Goal: Information Seeking & Learning: Learn about a topic

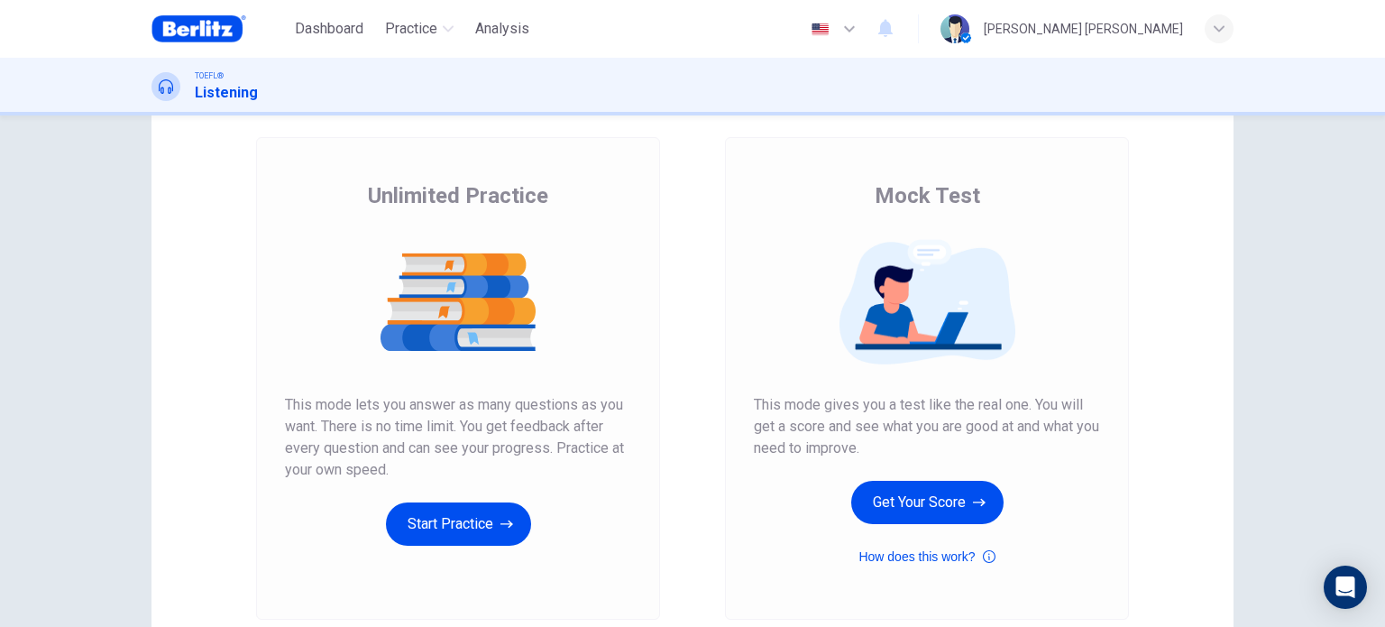
scroll to position [180, 0]
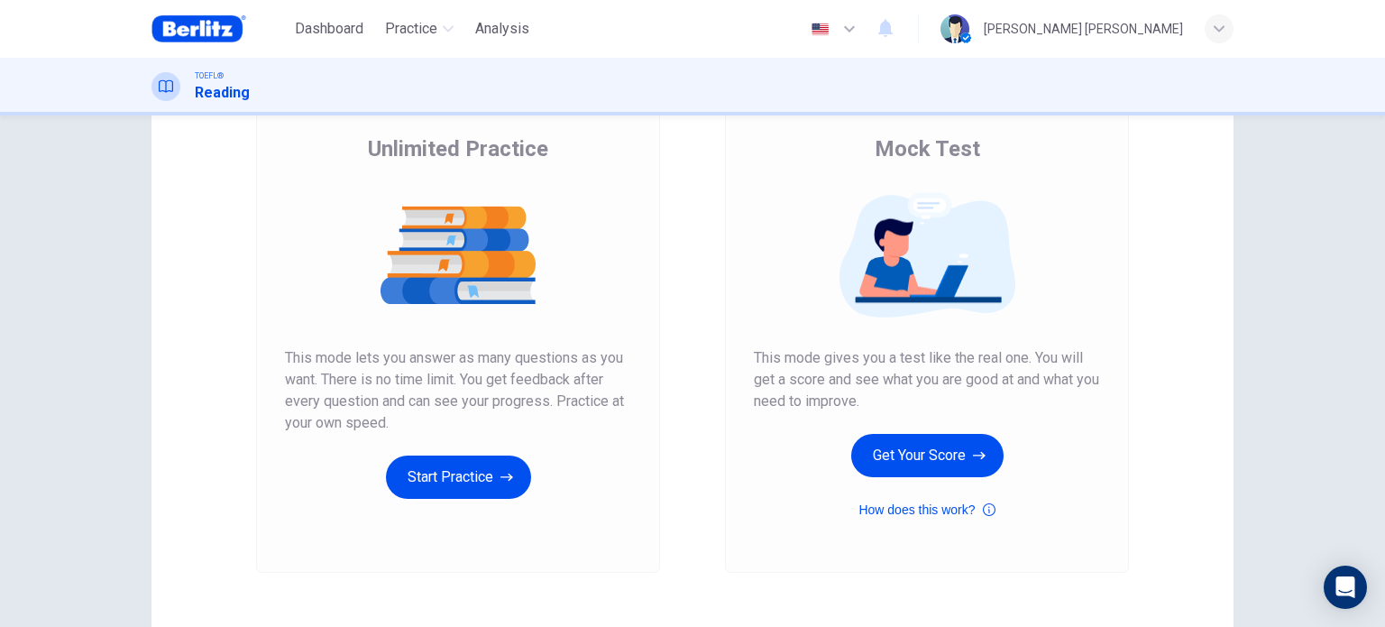
scroll to position [245, 0]
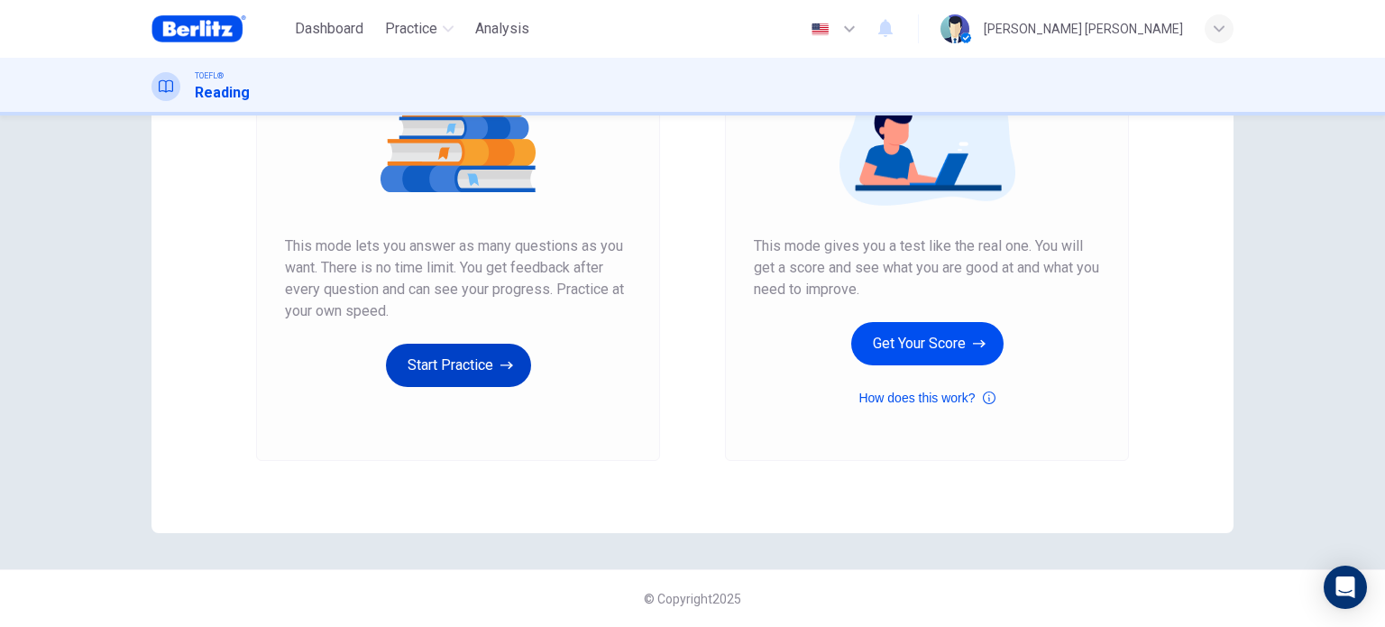
click at [505, 385] on button "Start Practice" at bounding box center [458, 365] width 145 height 43
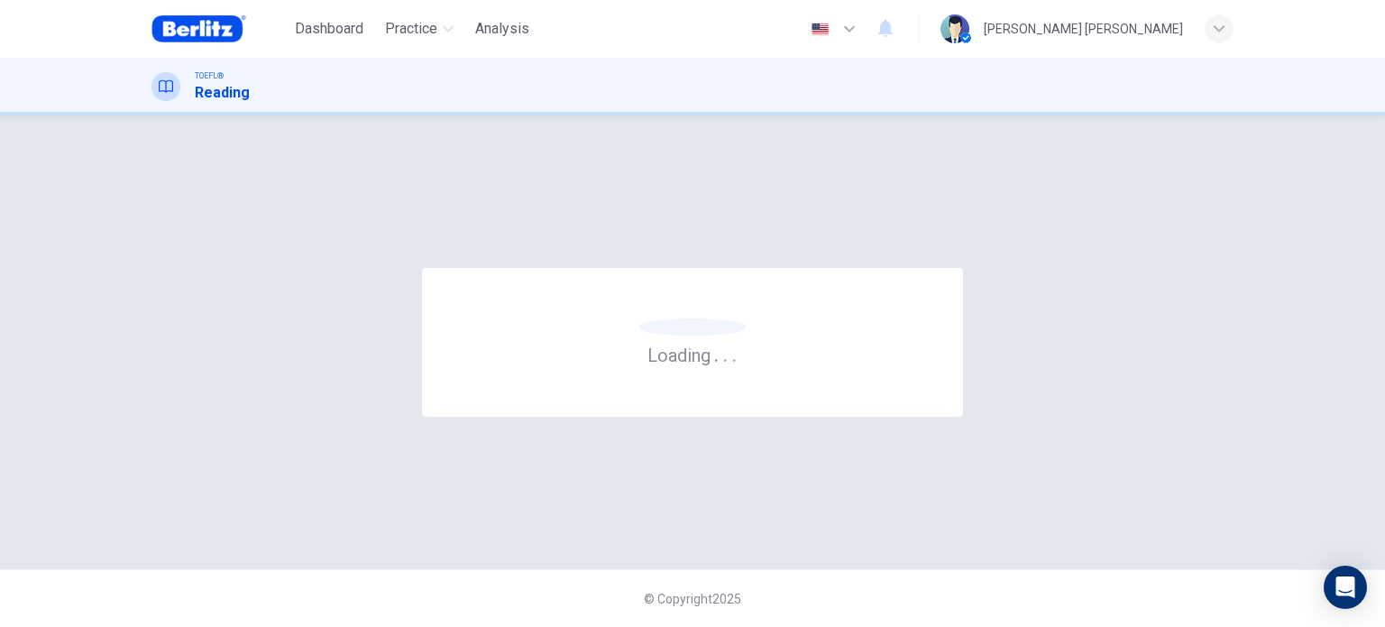
scroll to position [0, 0]
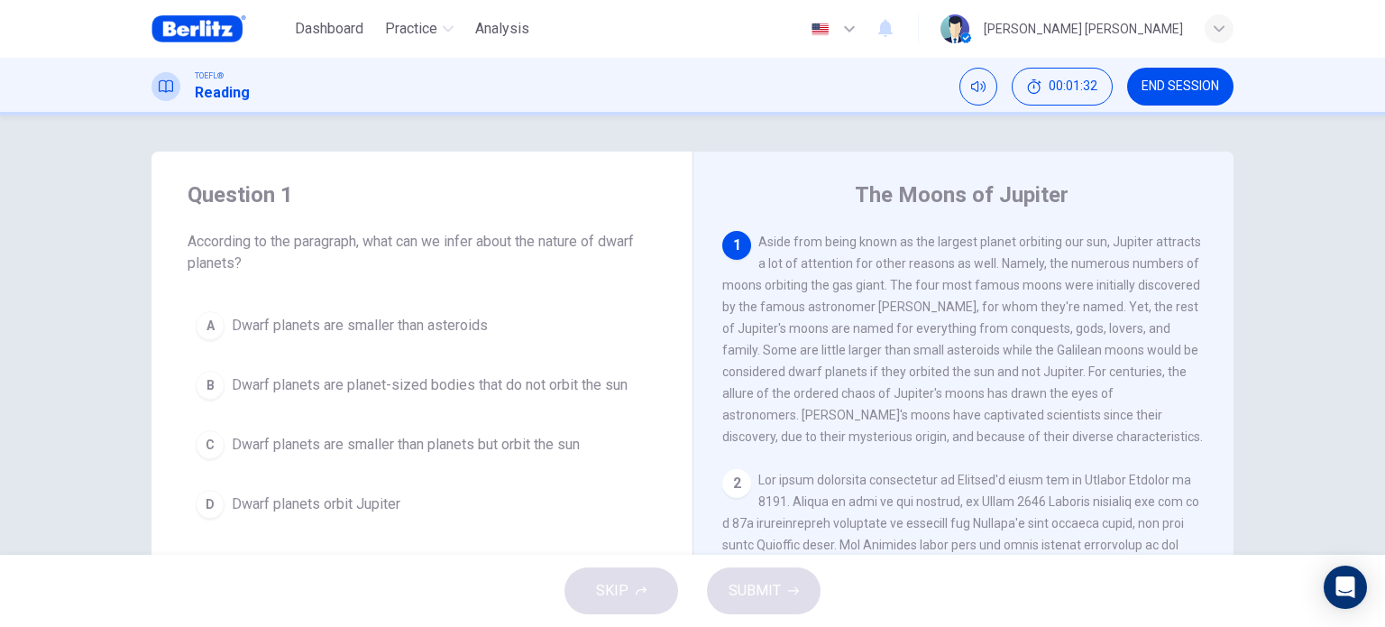
drag, startPoint x: 851, startPoint y: 241, endPoint x: 907, endPoint y: 237, distance: 56.0
click at [907, 237] on span "Aside from being known as the largest planet orbiting our sun, Jupiter attracts…" at bounding box center [962, 338] width 481 height 209
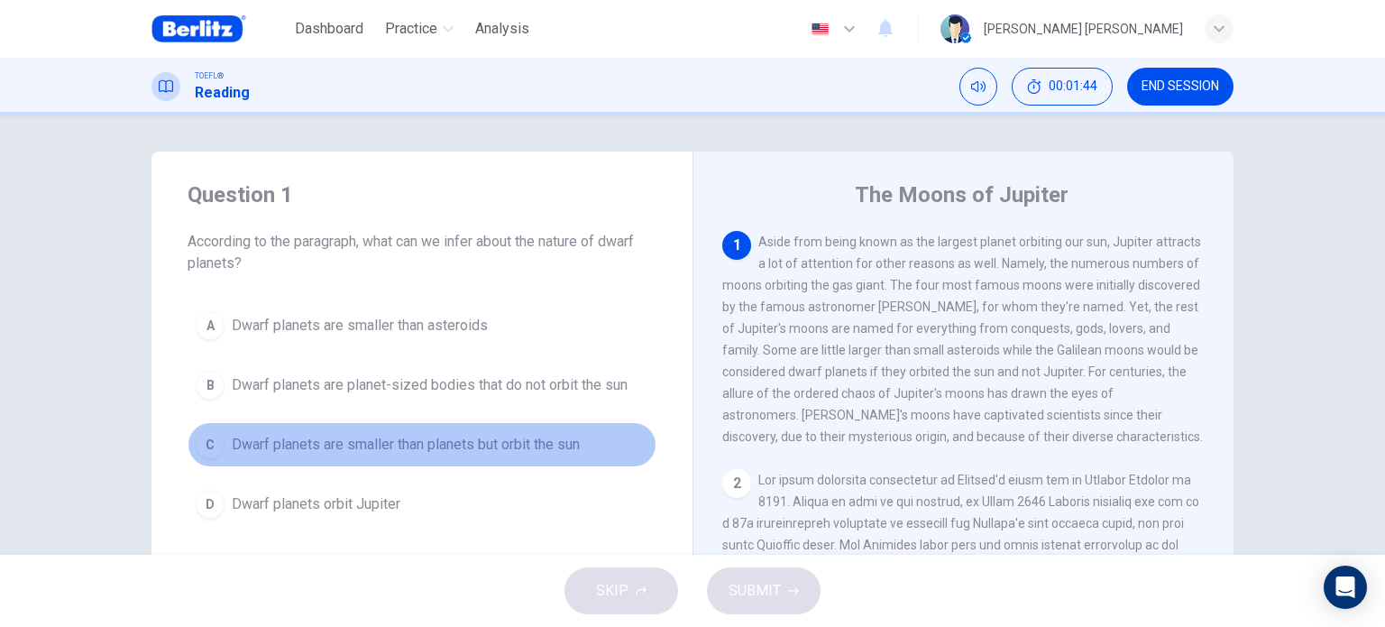
click at [199, 442] on div "C" at bounding box center [210, 444] width 29 height 29
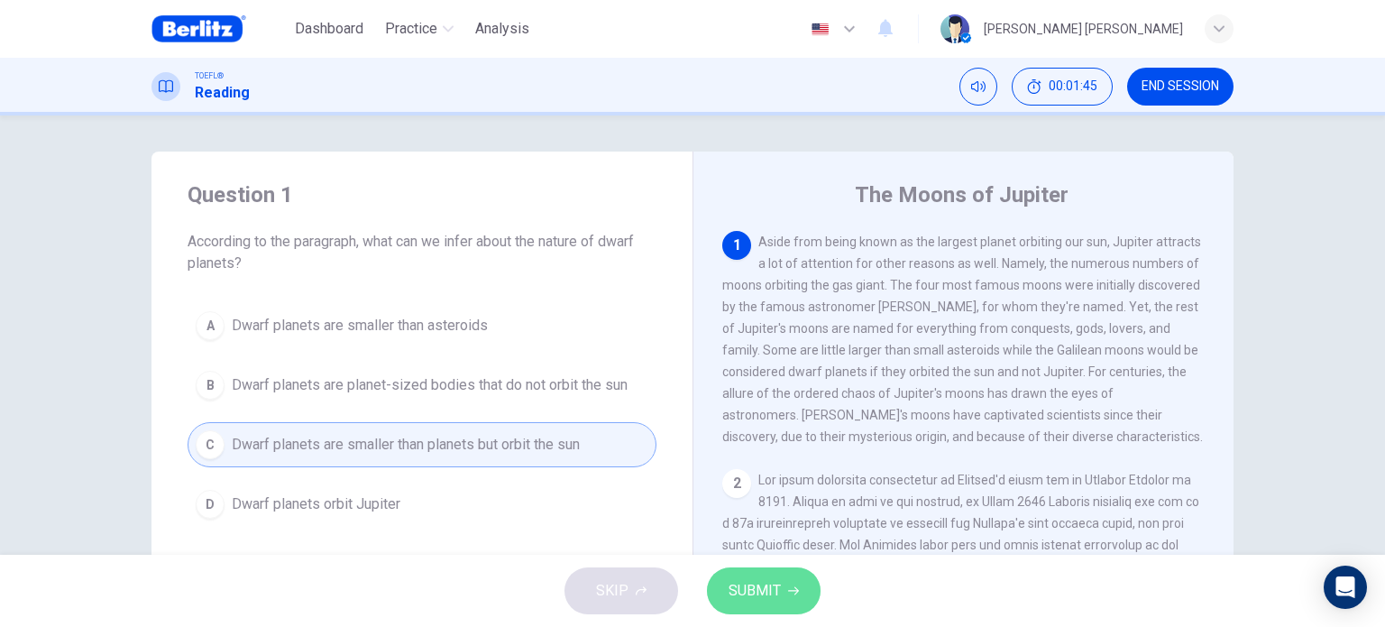
click at [760, 597] on span "SUBMIT" at bounding box center [755, 590] width 52 height 25
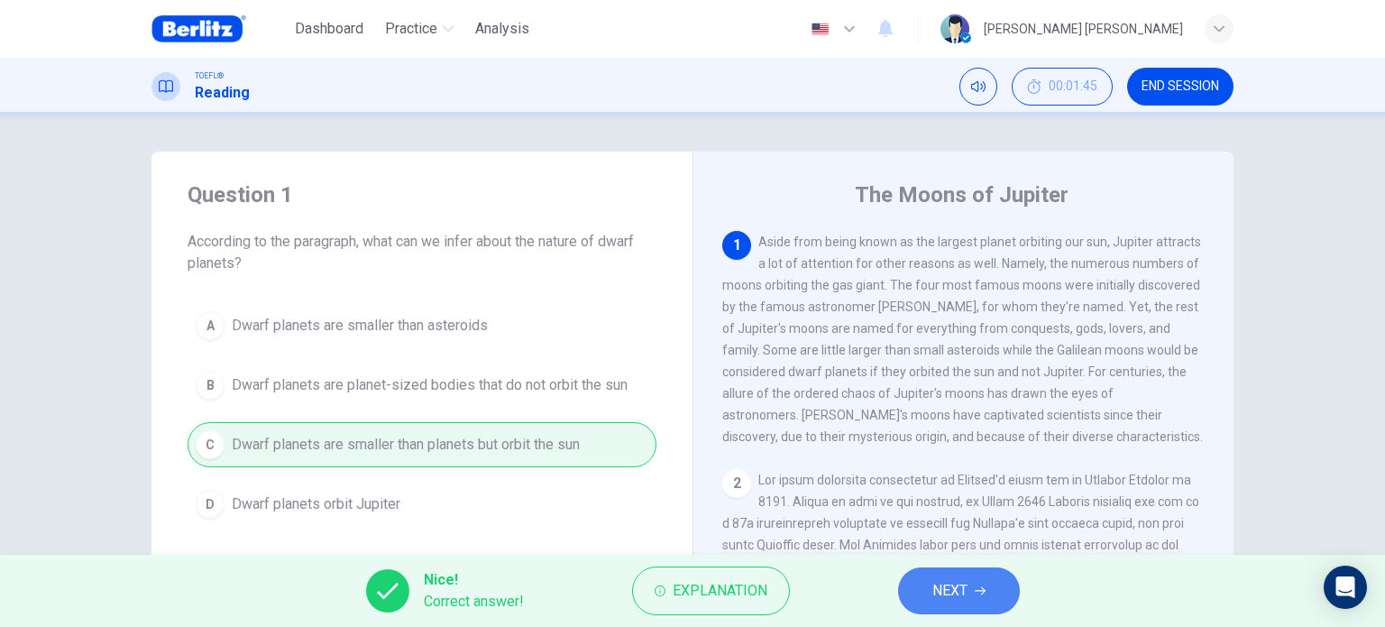
click at [952, 588] on span "NEXT" at bounding box center [950, 590] width 35 height 25
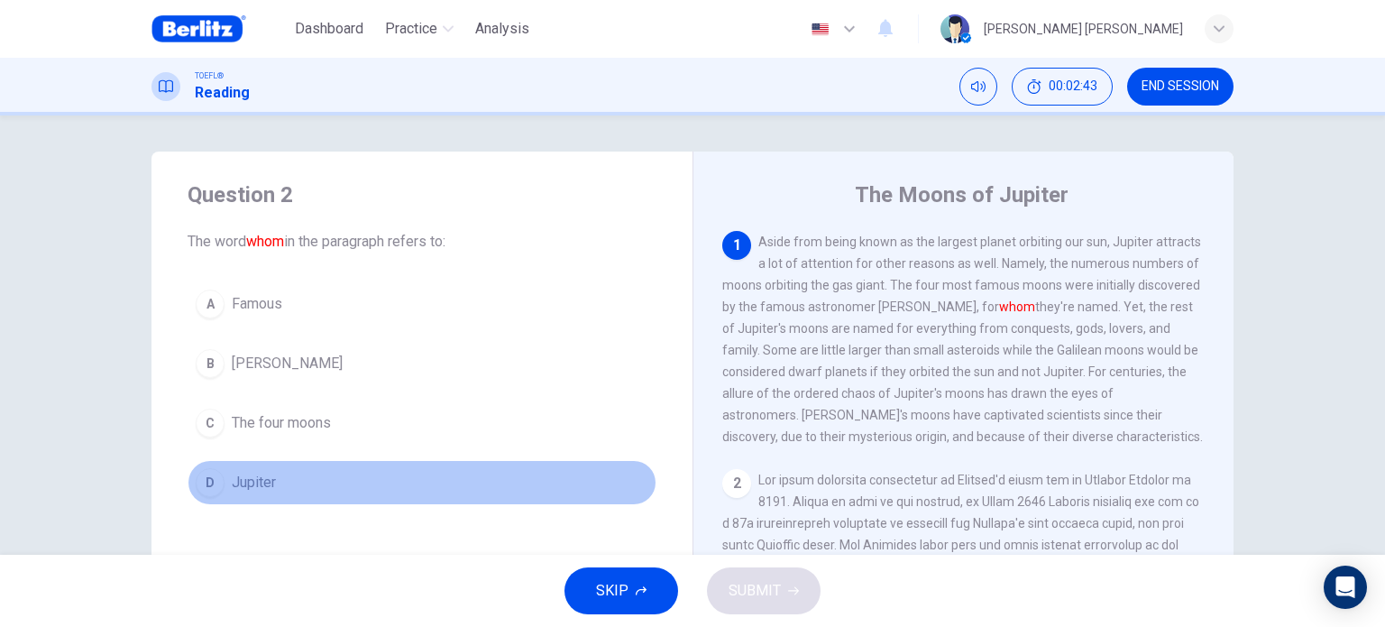
click at [208, 475] on div "D" at bounding box center [210, 482] width 29 height 29
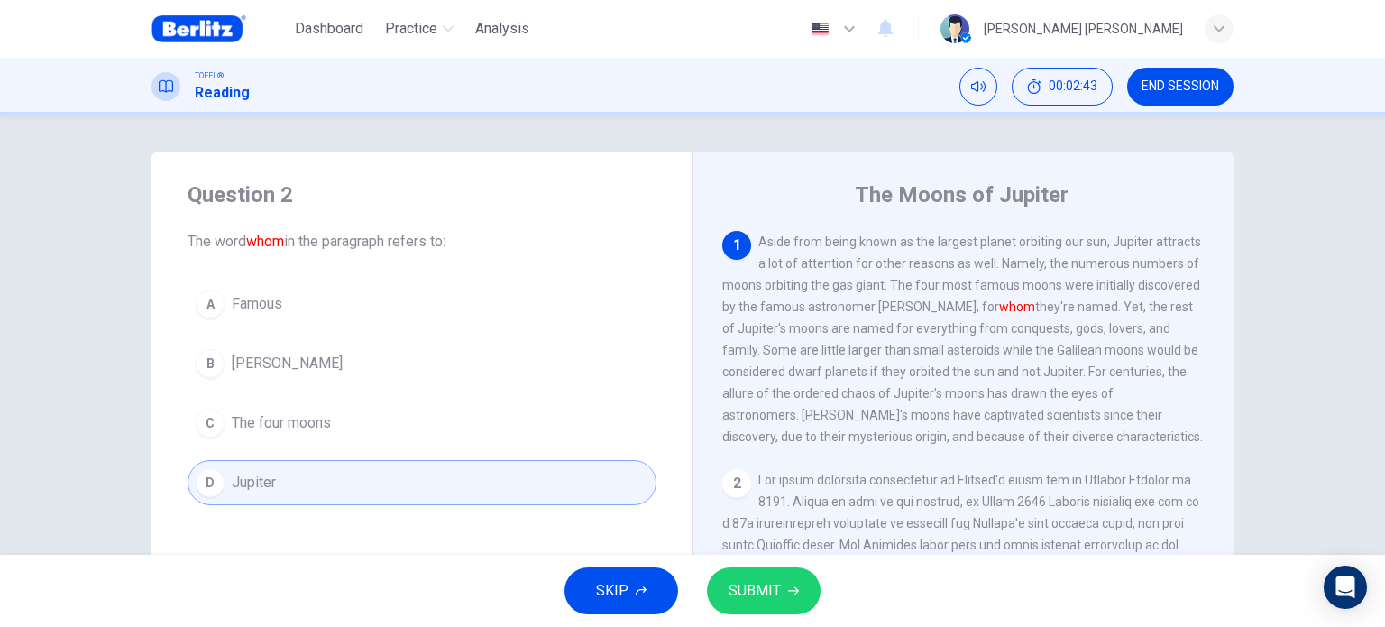
click at [804, 602] on button "SUBMIT" at bounding box center [764, 590] width 114 height 47
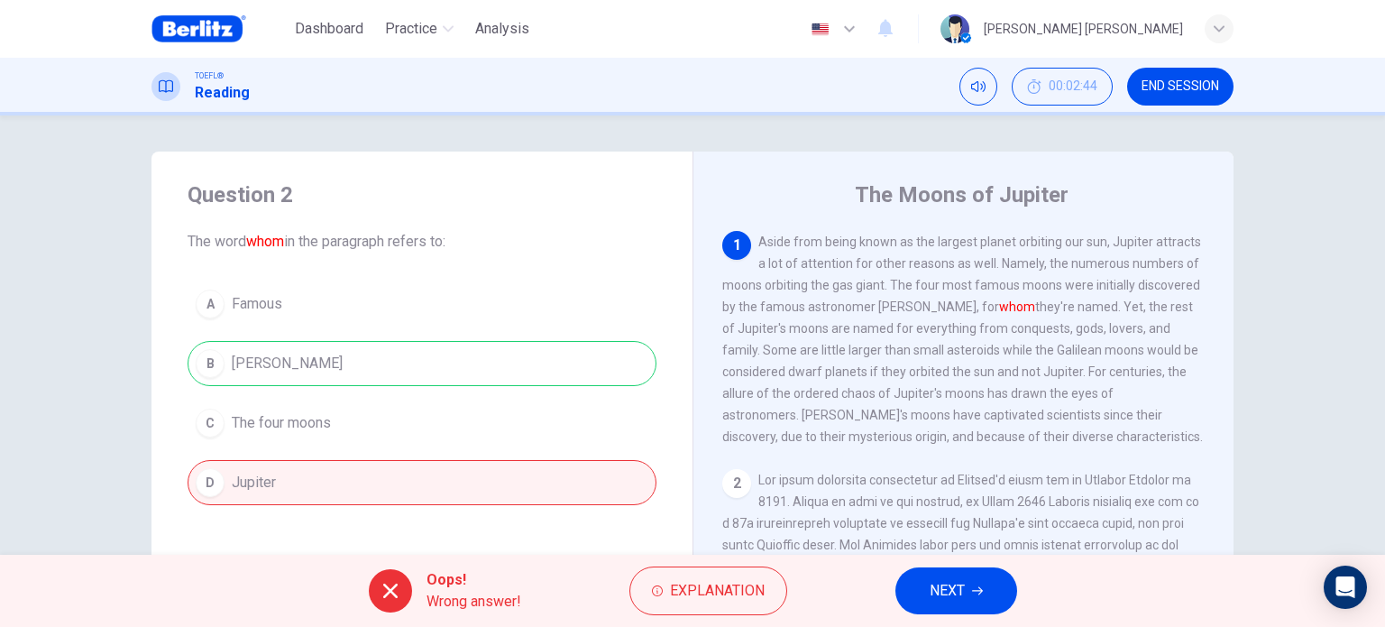
click at [947, 602] on span "NEXT" at bounding box center [947, 590] width 35 height 25
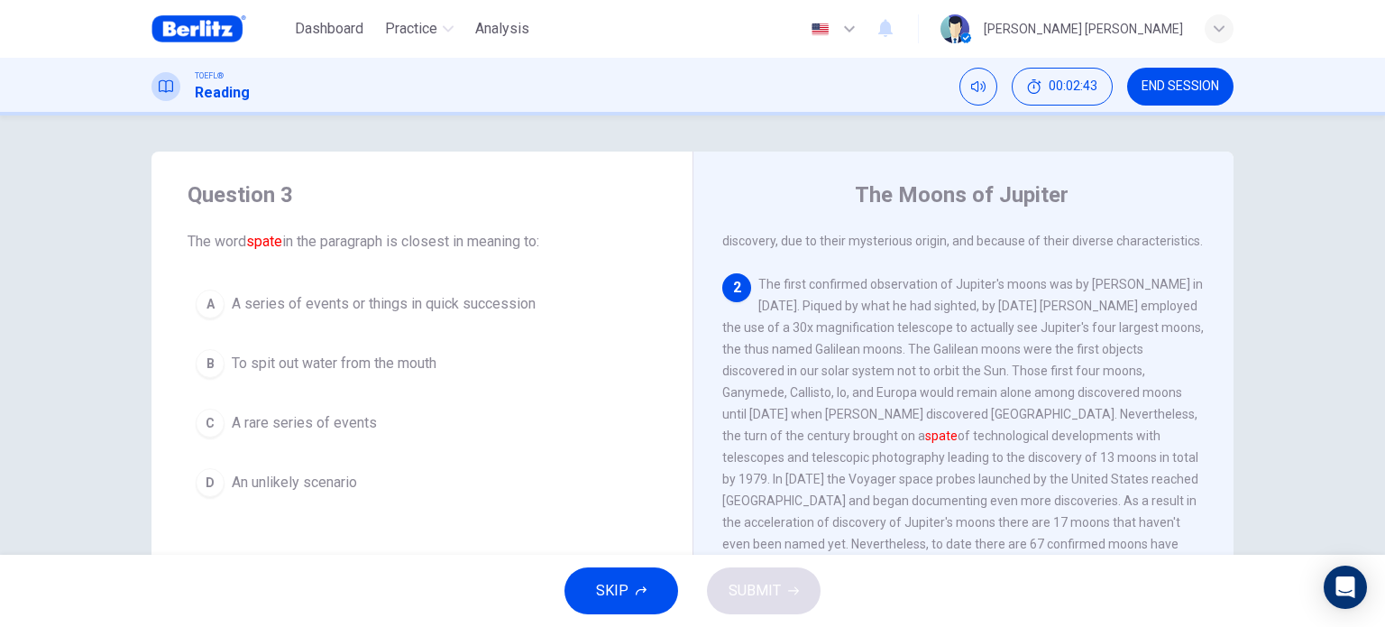
scroll to position [198, 0]
drag, startPoint x: 891, startPoint y: 424, endPoint x: 931, endPoint y: 424, distance: 39.7
click at [931, 424] on span "The first confirmed observation of Jupiter's moons was by [PERSON_NAME] in [DAT…" at bounding box center [963, 423] width 482 height 296
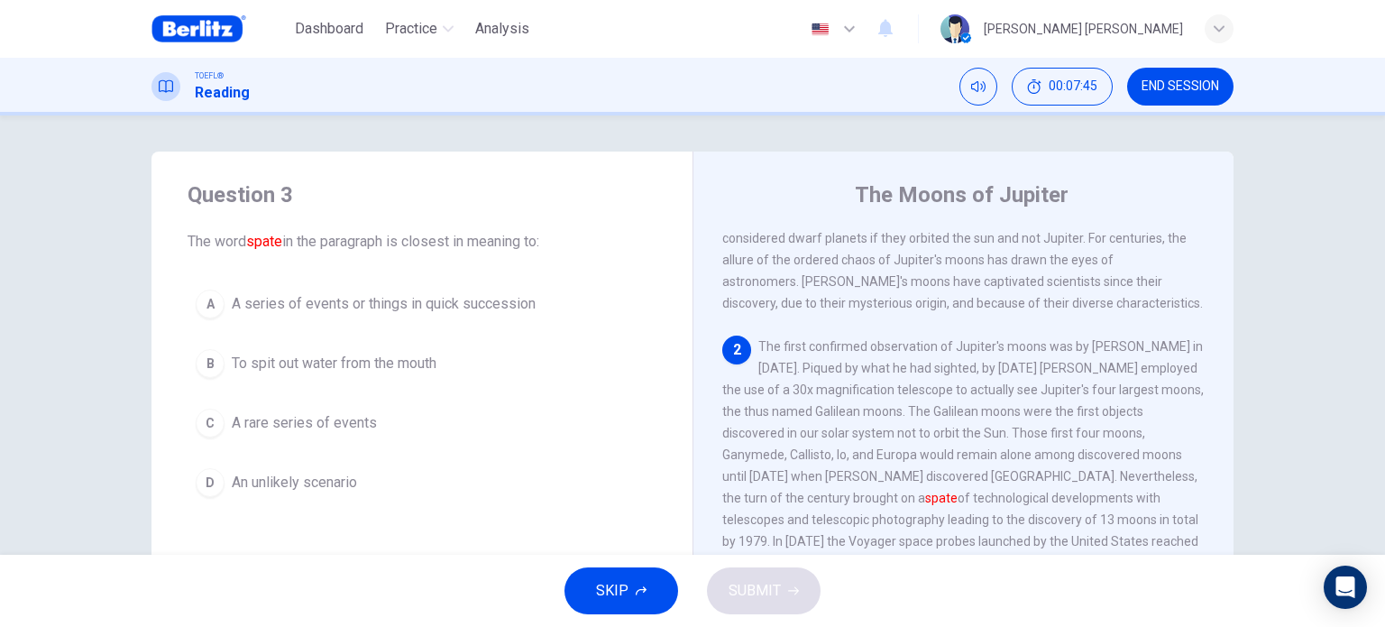
scroll to position [107, 0]
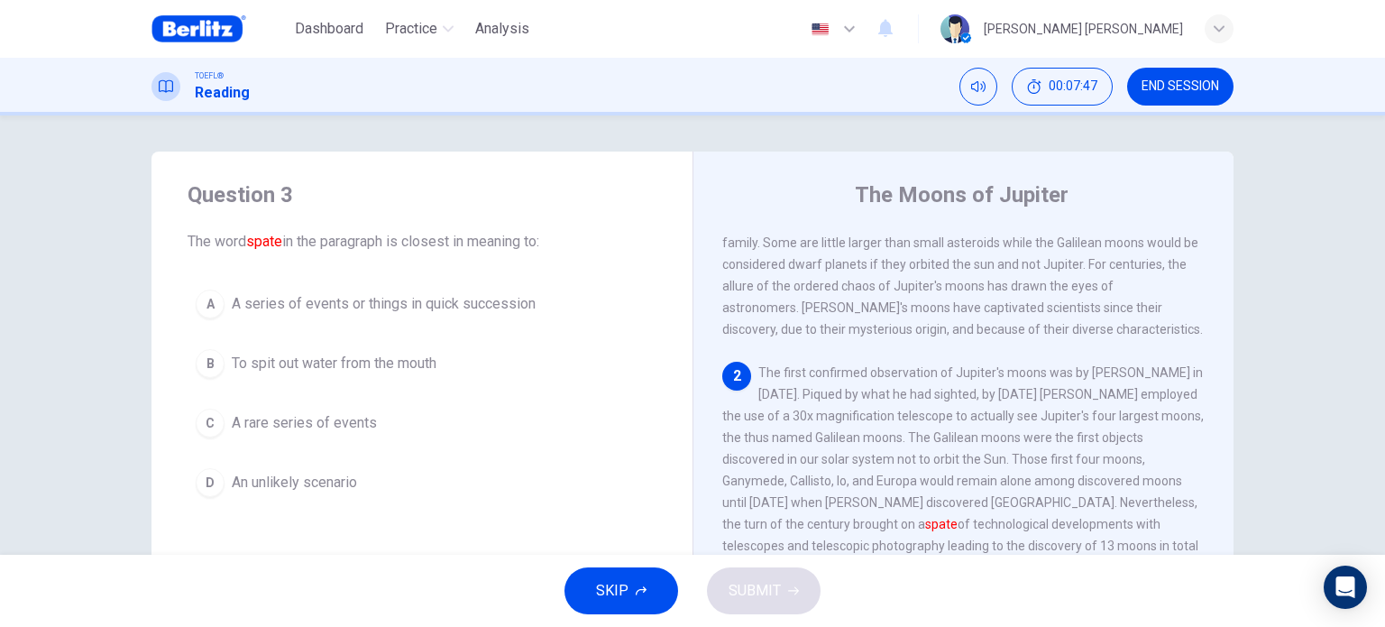
drag, startPoint x: 783, startPoint y: 380, endPoint x: 828, endPoint y: 380, distance: 45.1
click at [828, 380] on span "The first confirmed observation of Jupiter's moons was by [PERSON_NAME] in [DAT…" at bounding box center [963, 513] width 482 height 296
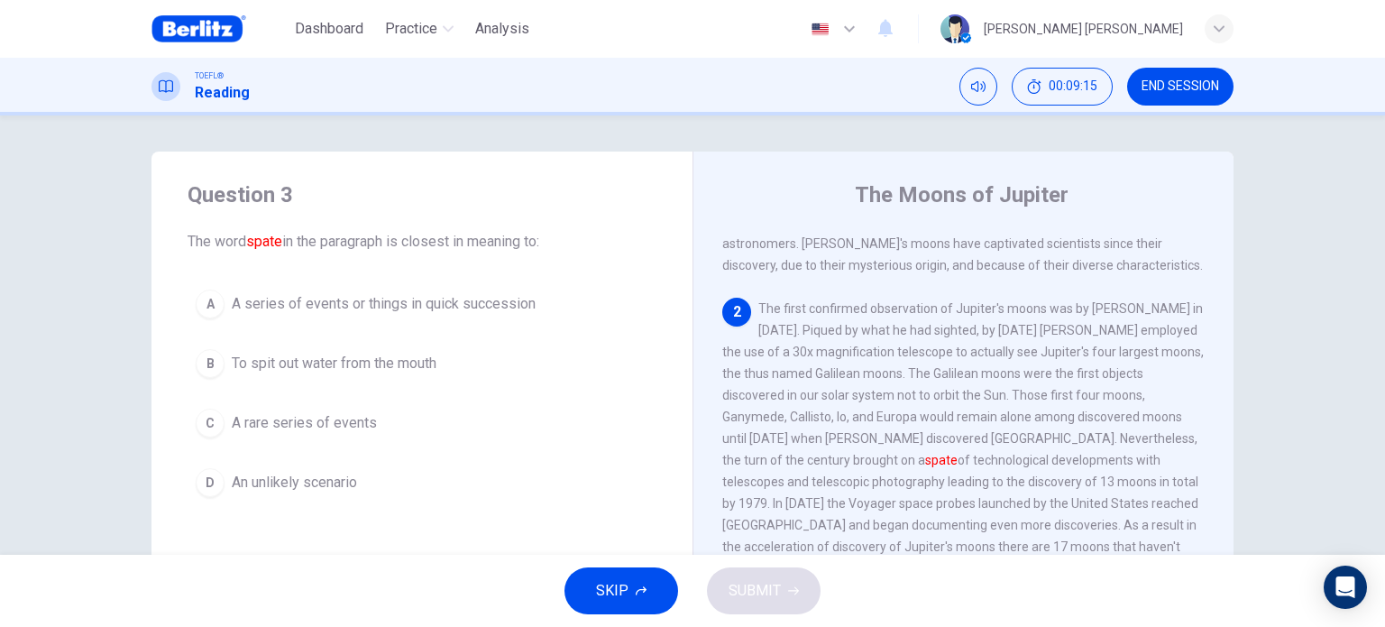
scroll to position [198, 0]
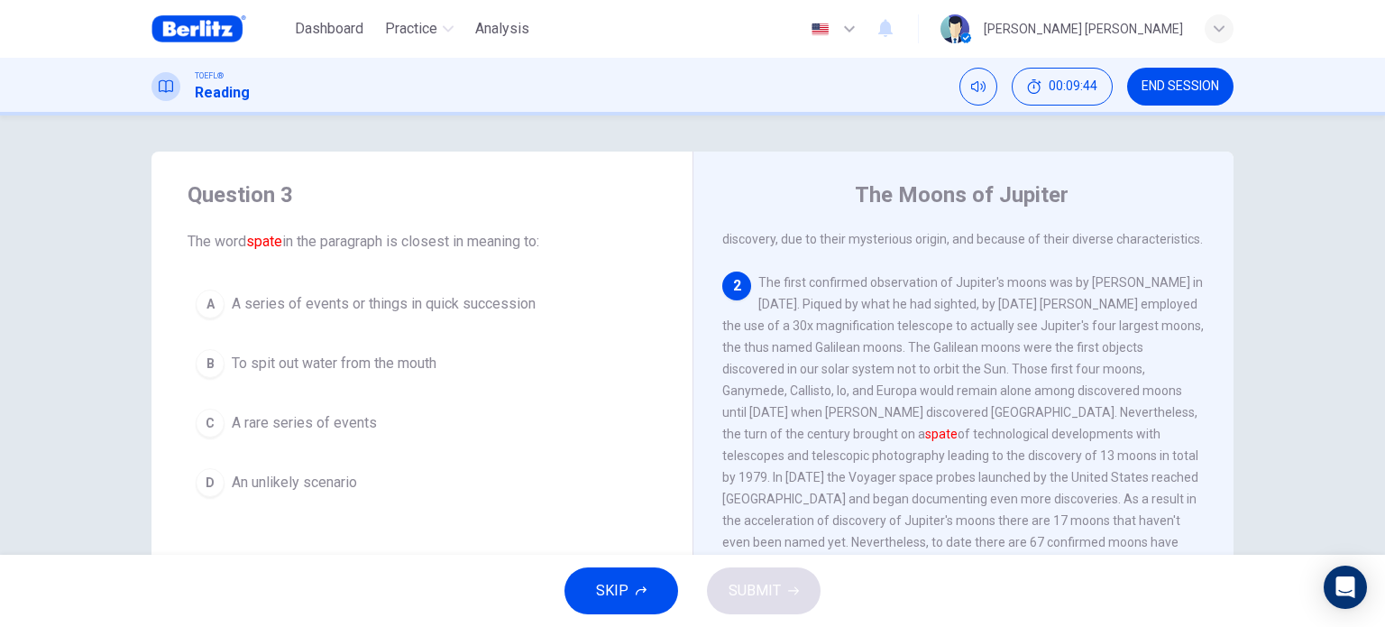
click at [205, 422] on div "C" at bounding box center [210, 423] width 29 height 29
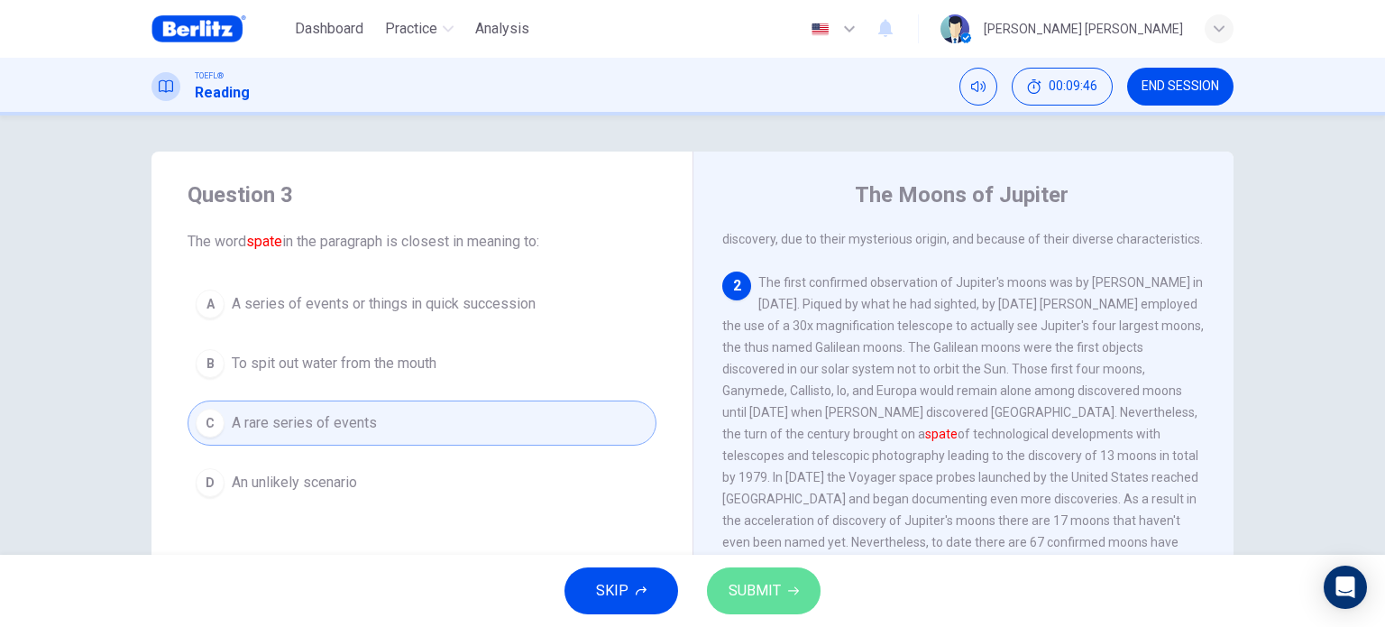
click at [743, 576] on button "SUBMIT" at bounding box center [764, 590] width 114 height 47
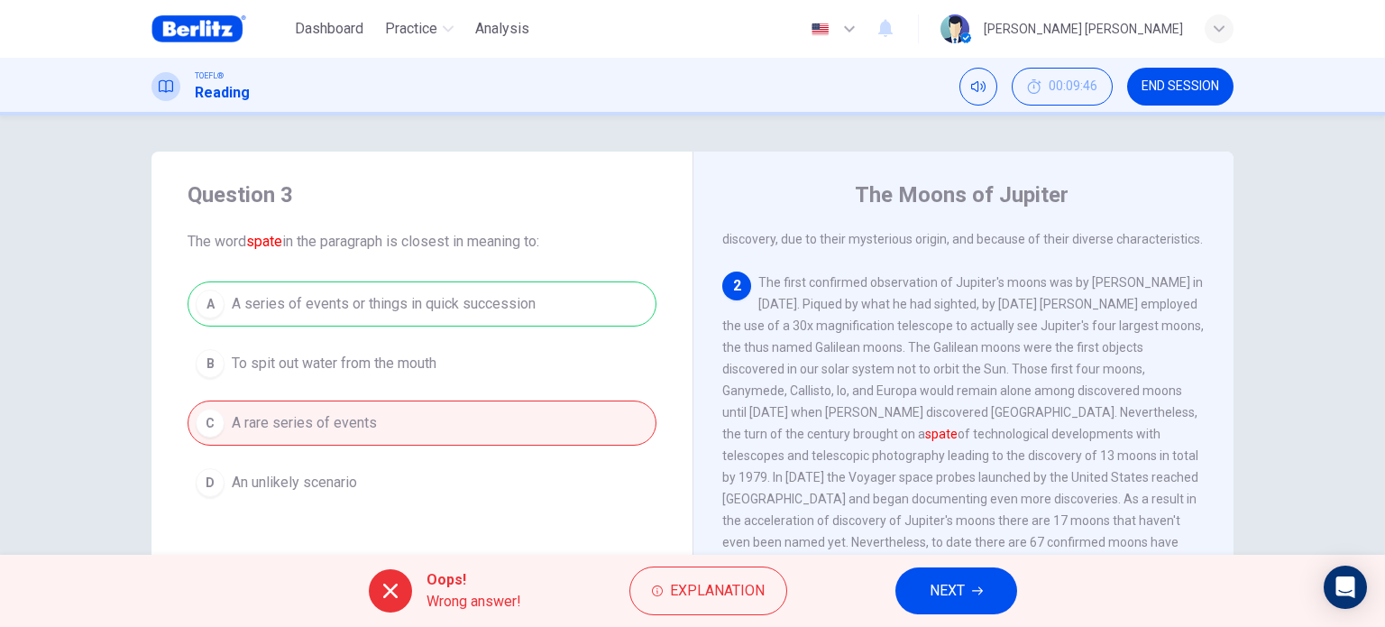
click at [336, 305] on div "A A series of events or things in quick succession B To spit out water from the…" at bounding box center [422, 393] width 469 height 224
click at [943, 579] on span "NEXT" at bounding box center [947, 590] width 35 height 25
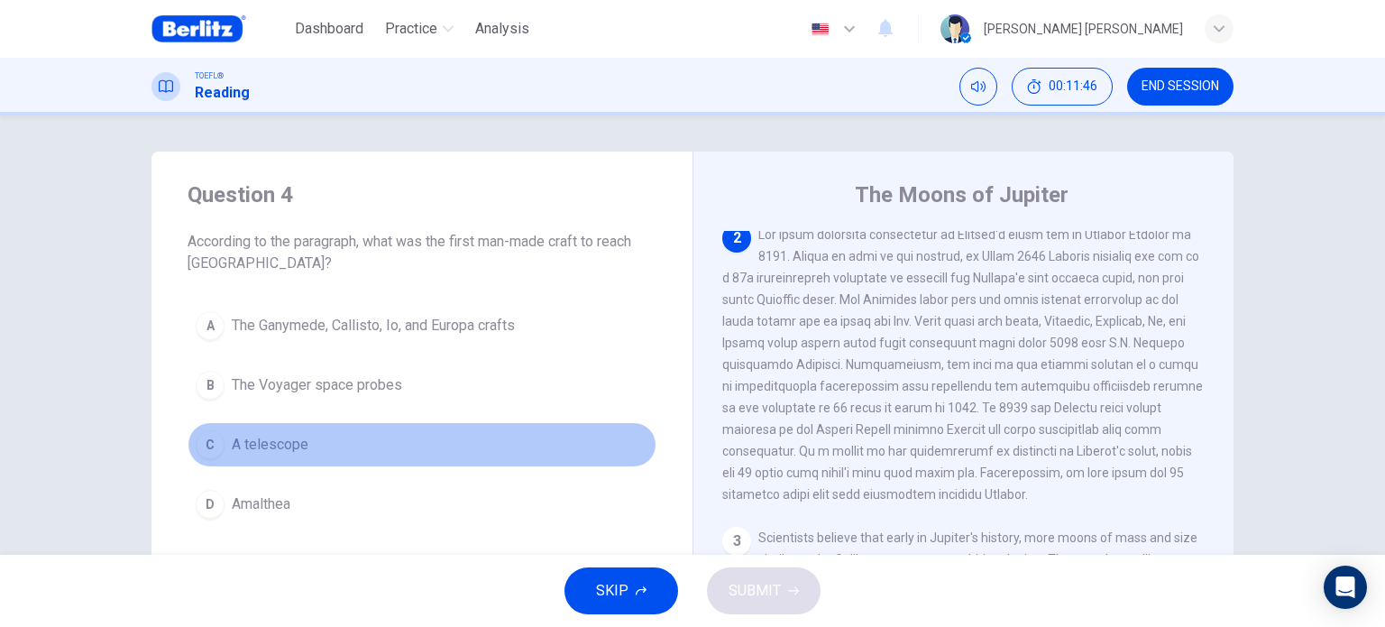
click at [281, 443] on span "A telescope" at bounding box center [270, 445] width 77 height 22
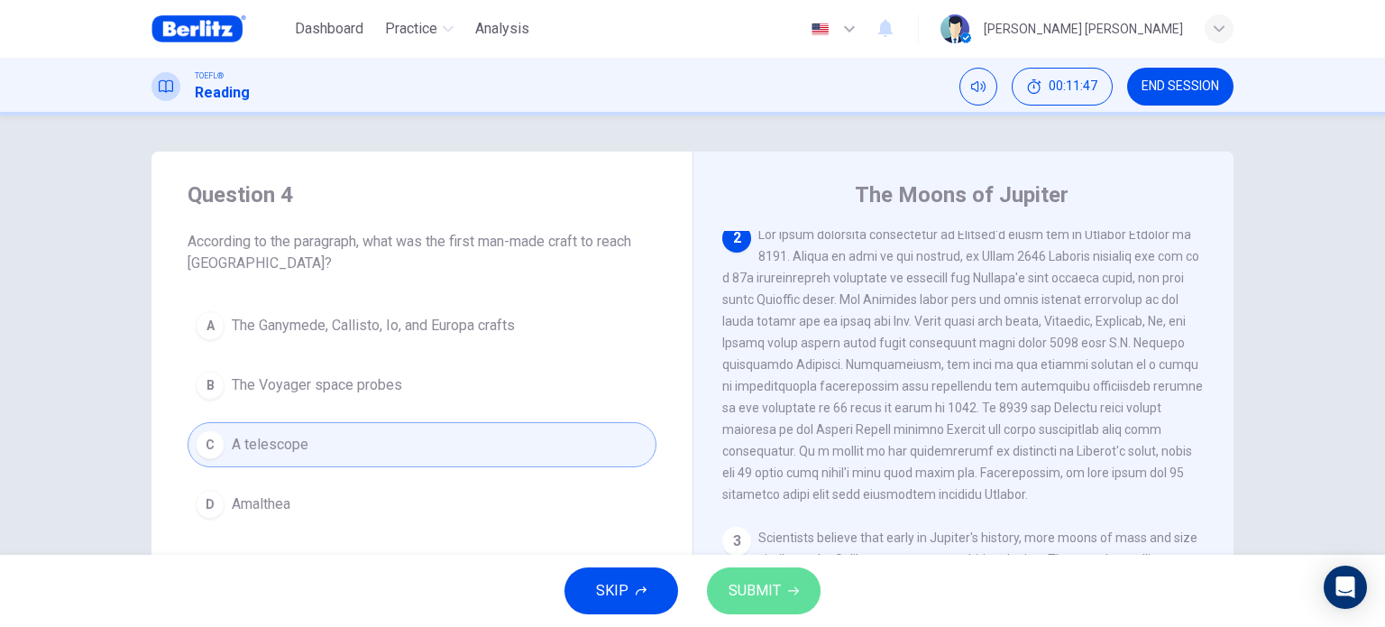
click at [758, 579] on span "SUBMIT" at bounding box center [755, 590] width 52 height 25
